Goal: Task Accomplishment & Management: Use online tool/utility

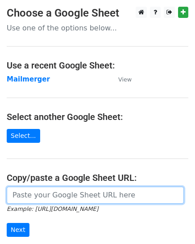
click at [39, 196] on input "url" at bounding box center [95, 194] width 177 height 17
paste input "https://docs.google.com/spreadsheets/d/1ccMSiXkBaR0Q7ikp-SKIxYqZrD0Nn_vmtXVPm-e…"
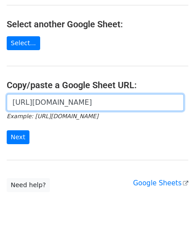
scroll to position [110, 0]
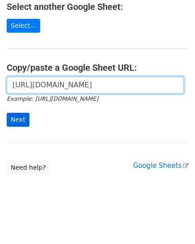
type input "https://docs.google.com/spreadsheets/d/1ccMSiXkBaR0Q7ikp-SKIxYqZrD0Nn_vmtXVPm-e…"
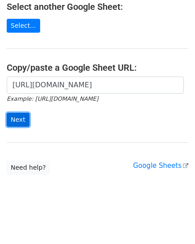
scroll to position [0, 0]
click at [17, 121] on input "Next" at bounding box center [18, 120] width 23 height 14
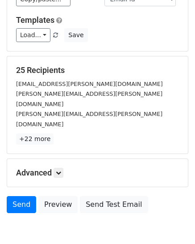
scroll to position [102, 0]
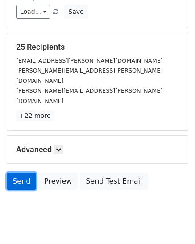
click at [21, 173] on link "Send" at bounding box center [22, 181] width 30 height 17
